Goal: Information Seeking & Learning: Find specific fact

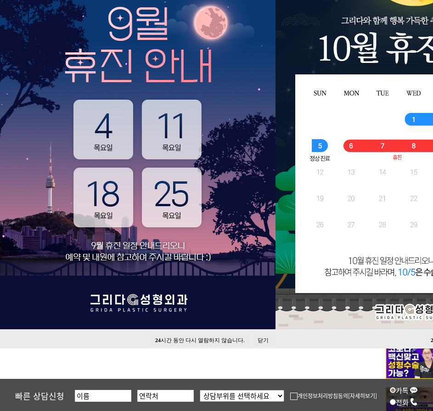
scroll to position [138, 0]
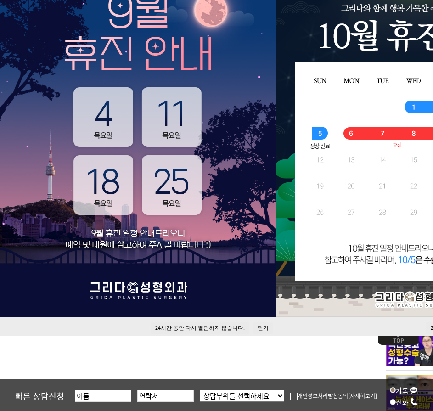
click at [95, 220] on img at bounding box center [138, 144] width 276 height 344
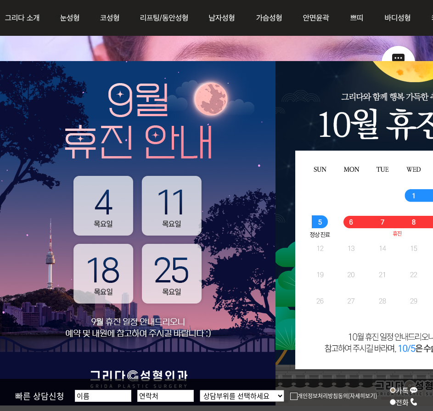
scroll to position [0, 0]
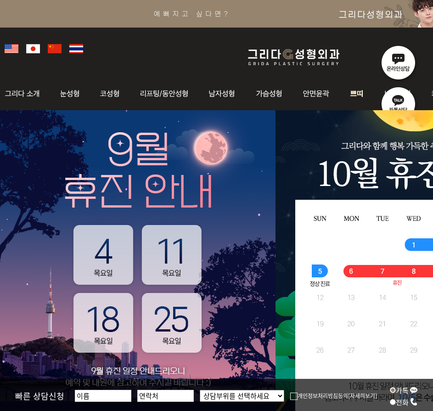
click at [365, 99] on img at bounding box center [357, 94] width 34 height 36
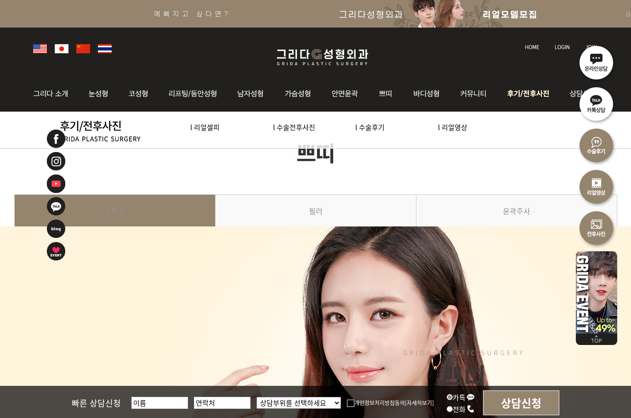
click at [433, 98] on img at bounding box center [529, 94] width 64 height 36
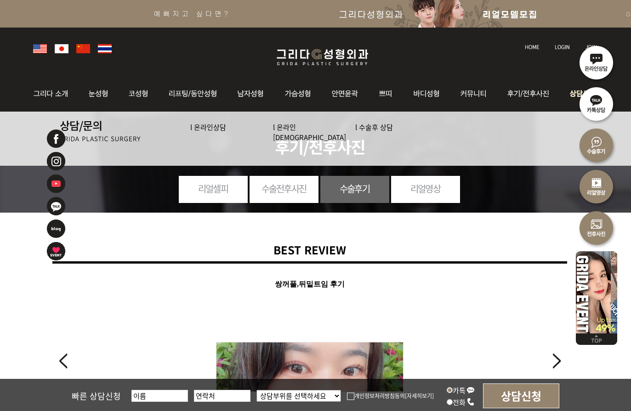
click at [563, 99] on img at bounding box center [581, 94] width 41 height 36
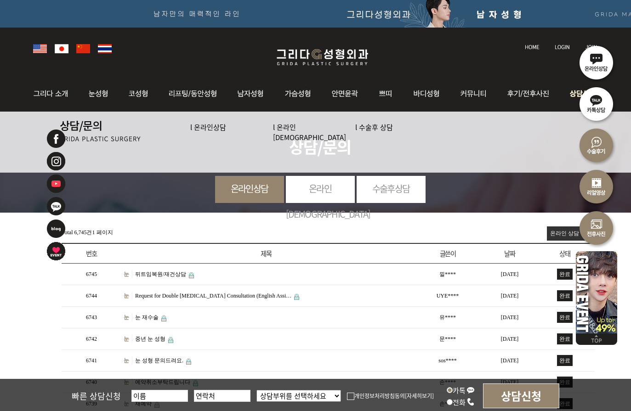
click at [217, 129] on link "l 온라인상담" at bounding box center [208, 127] width 36 height 10
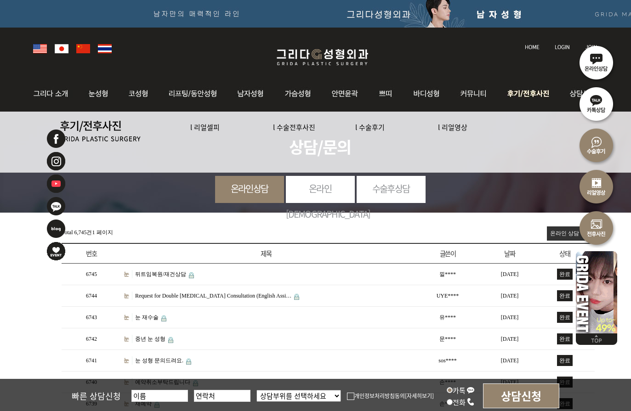
click at [206, 130] on link "l 리얼셀피" at bounding box center [204, 127] width 29 height 10
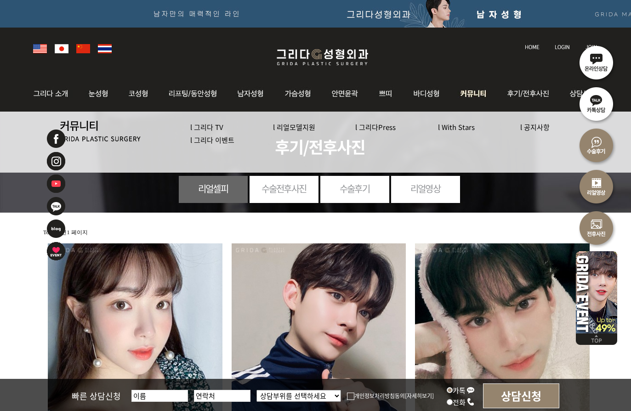
click at [455, 92] on img at bounding box center [473, 94] width 47 height 36
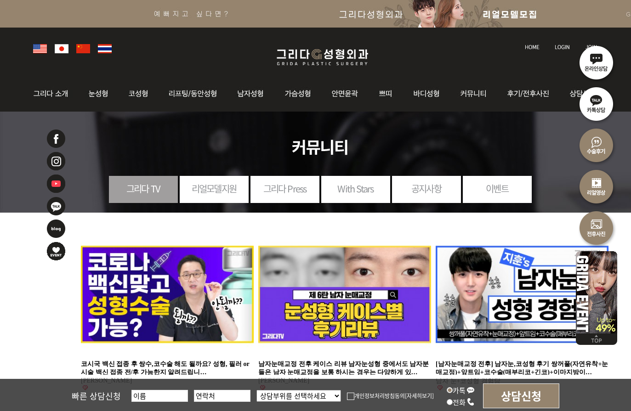
click at [491, 186] on link "이벤트" at bounding box center [497, 188] width 69 height 25
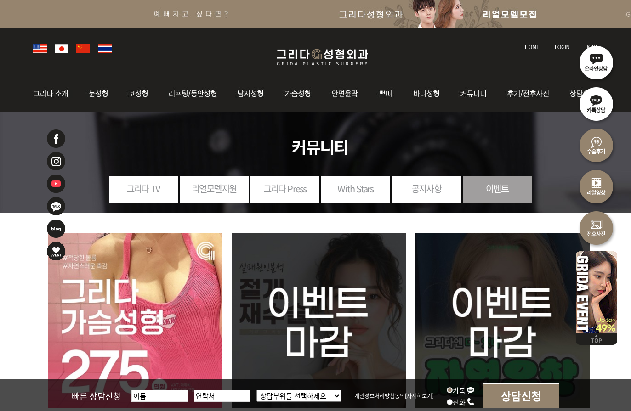
click at [428, 196] on link "공지사항" at bounding box center [426, 188] width 69 height 25
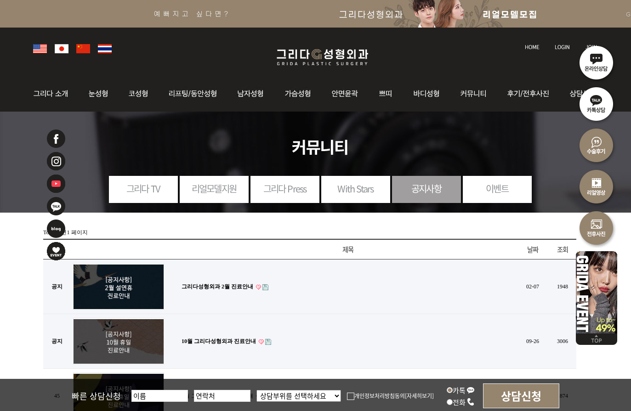
click at [236, 283] on link "그리다성형외과 2월 진료안내" at bounding box center [217, 286] width 72 height 6
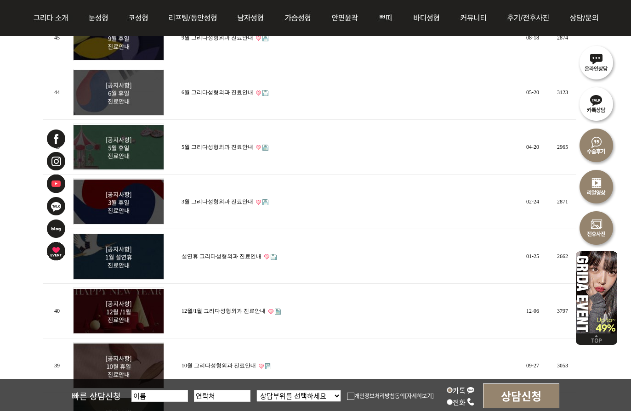
scroll to position [459, 0]
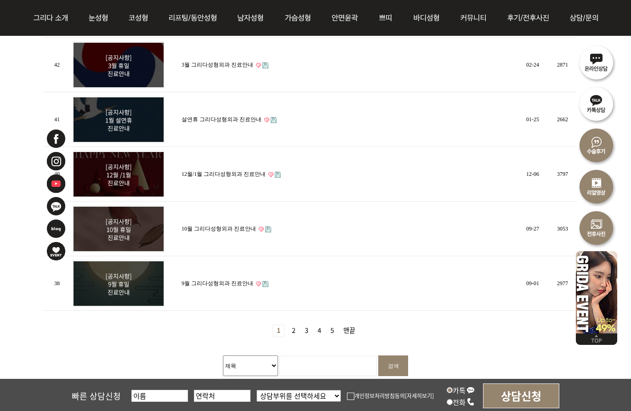
click at [243, 227] on link "10월 그리다성형외과 진료안내" at bounding box center [218, 229] width 74 height 6
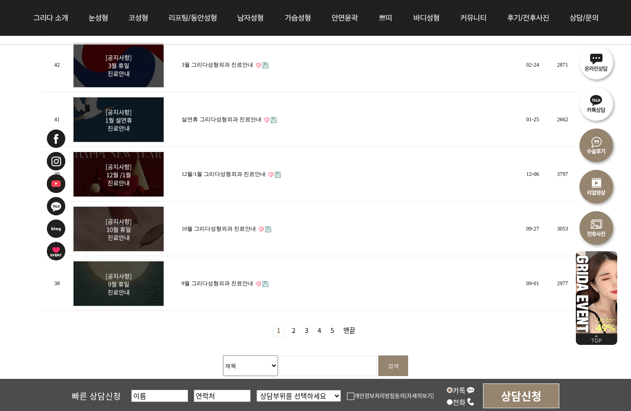
scroll to position [505, 0]
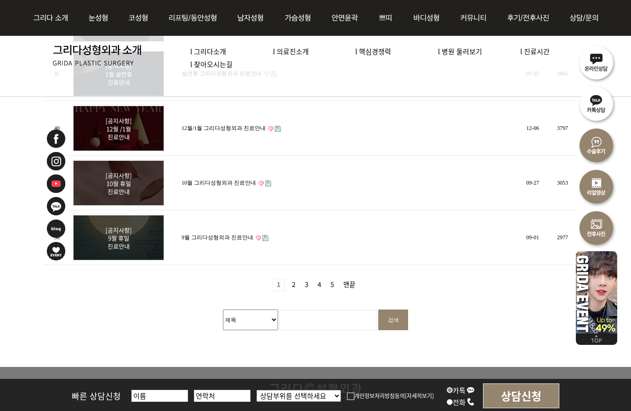
click at [324, 282] on link "4 페이지" at bounding box center [319, 284] width 11 height 11
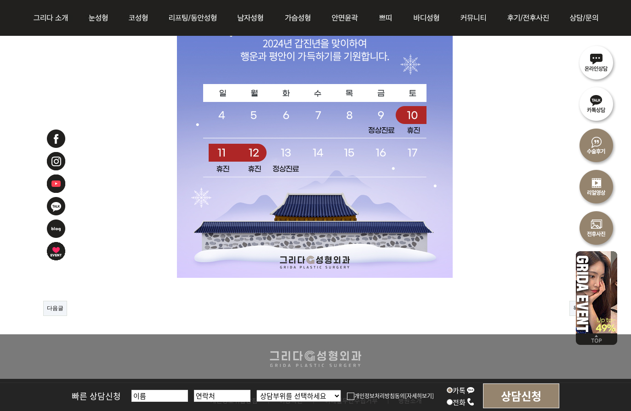
scroll to position [230, 0]
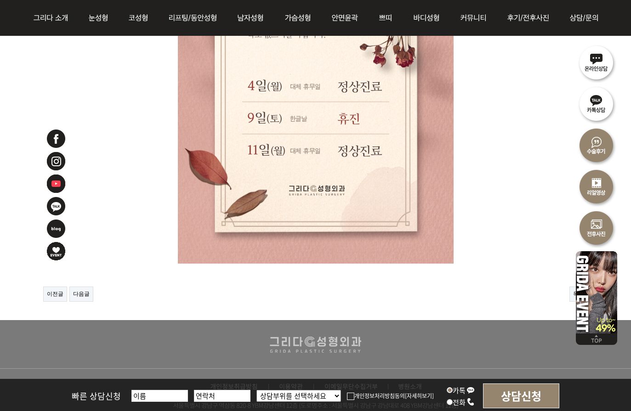
scroll to position [276, 0]
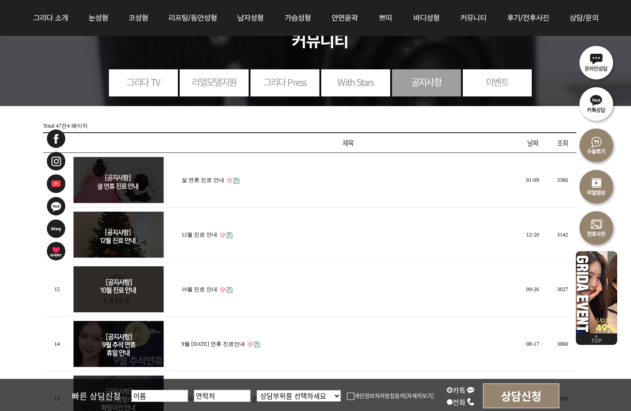
scroll to position [184, 0]
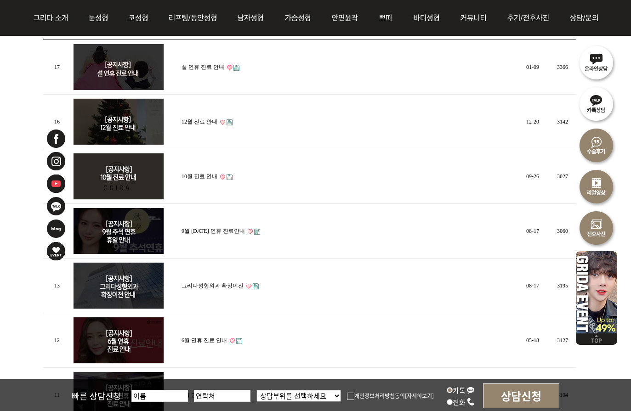
click at [205, 178] on td "10월 진료 안내" at bounding box center [347, 176] width 337 height 55
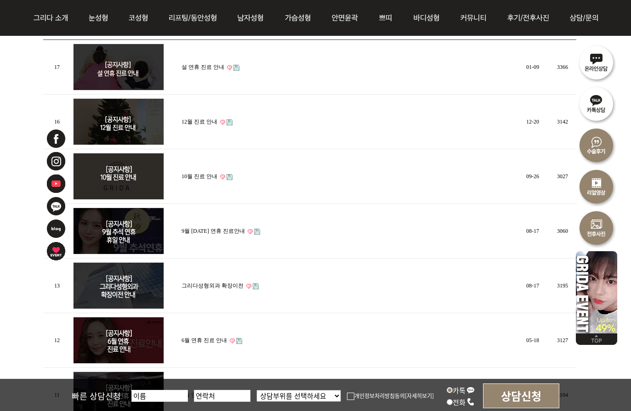
click at [200, 175] on link "10월 진료 안내" at bounding box center [199, 176] width 36 height 6
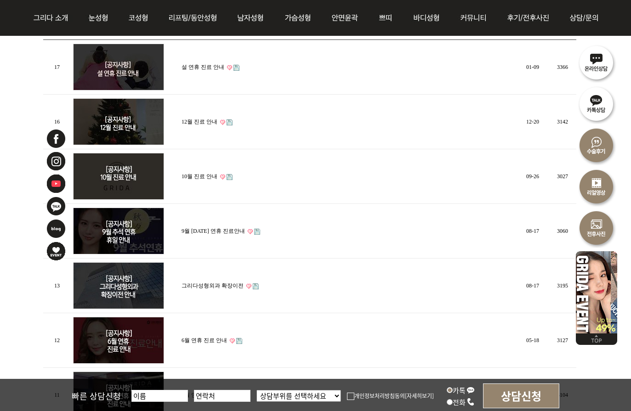
click at [210, 66] on link "설 연휴 진료 안내" at bounding box center [202, 67] width 43 height 6
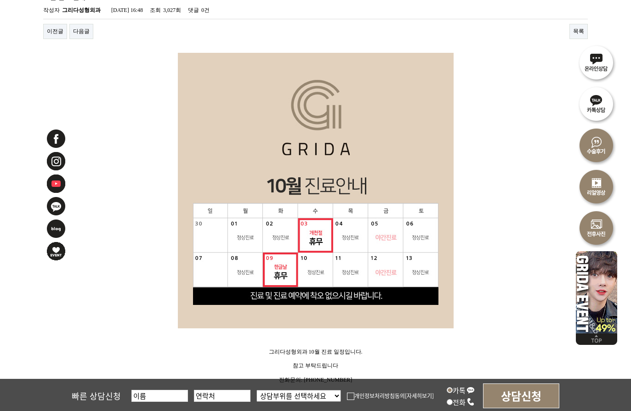
scroll to position [322, 0]
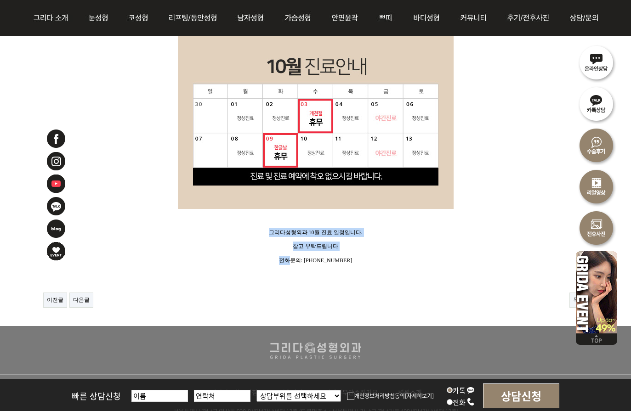
drag, startPoint x: 249, startPoint y: 233, endPoint x: 302, endPoint y: 264, distance: 60.7
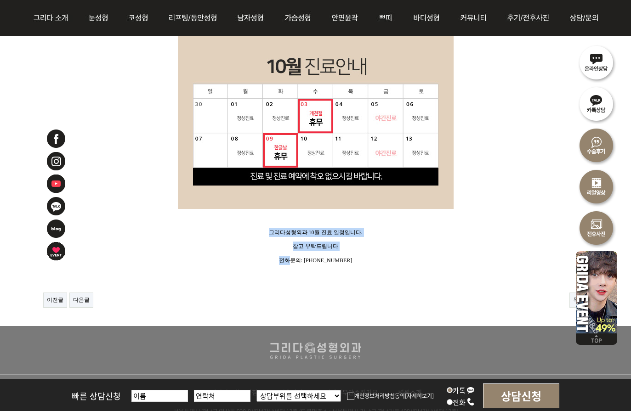
click at [302, 264] on div "그리다성형외과 10월 진료 일정입니다. 참고 부탁드립니다 전화문의: [PHONE_NUMBER]" at bounding box center [315, 105] width 544 height 345
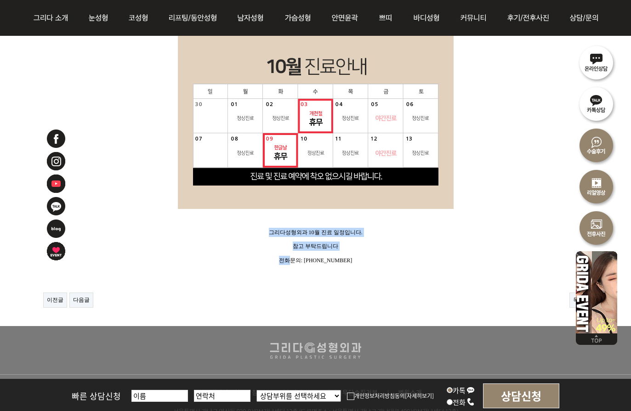
click at [302, 264] on p "전화문의: [PHONE_NUMBER]" at bounding box center [315, 263] width 544 height 14
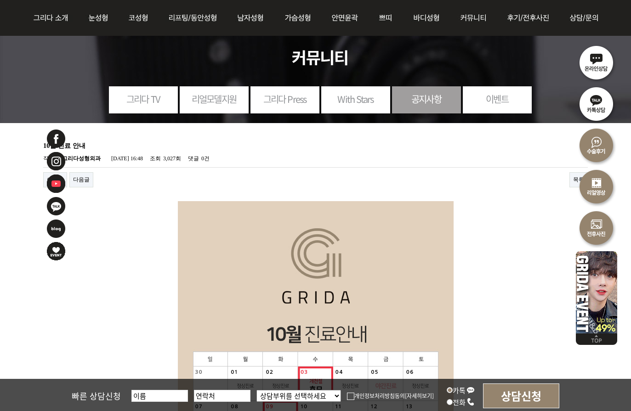
scroll to position [46, 0]
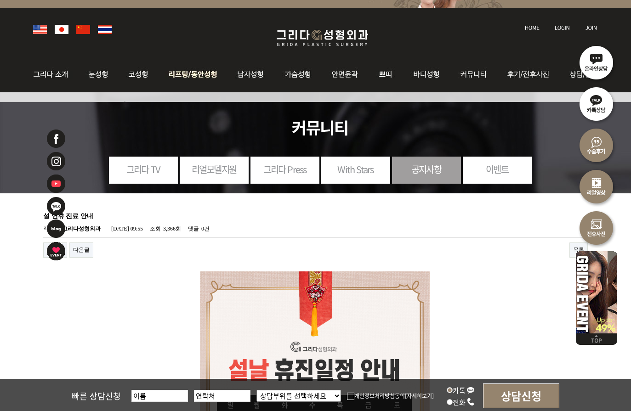
scroll to position [184, 0]
